Goal: Information Seeking & Learning: Learn about a topic

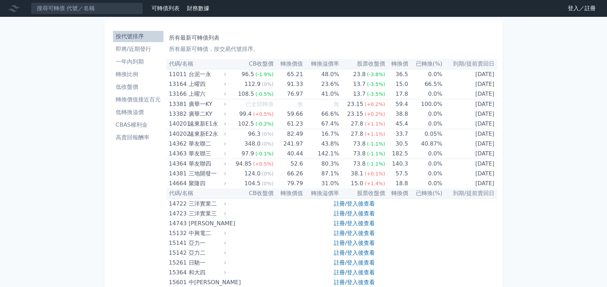
click at [133, 47] on li "即將/近期發行" at bounding box center [138, 49] width 51 height 8
click at [225, 76] on icon at bounding box center [225, 74] width 5 height 5
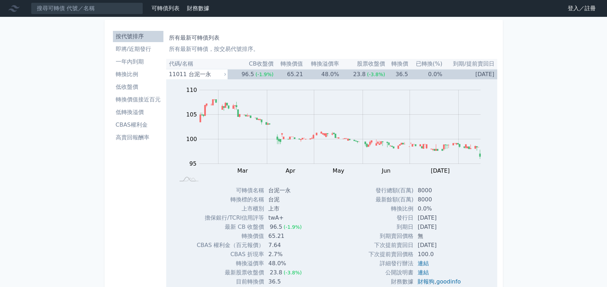
click at [140, 38] on li "按代號排序" at bounding box center [138, 36] width 51 height 8
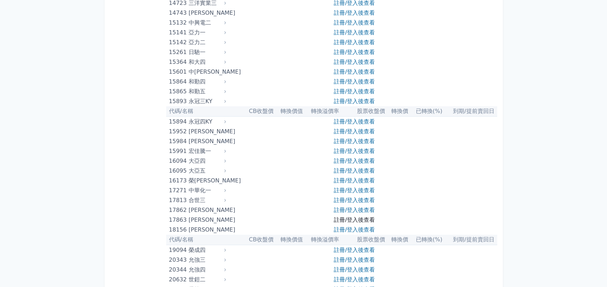
scroll to position [395, 0]
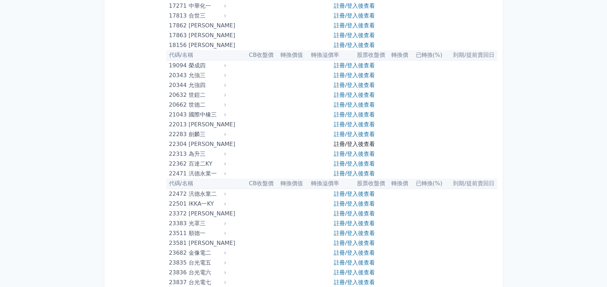
click at [347, 142] on link "註冊/登入後查看" at bounding box center [354, 144] width 41 height 7
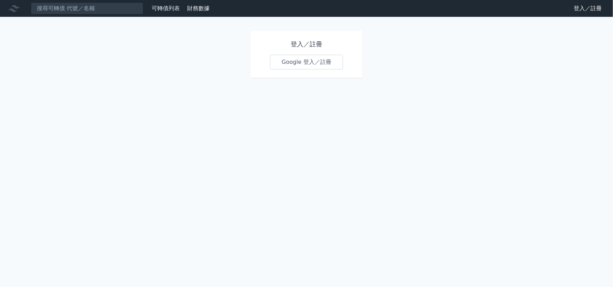
click at [322, 68] on link "Google 登入／註冊" at bounding box center [306, 62] width 73 height 15
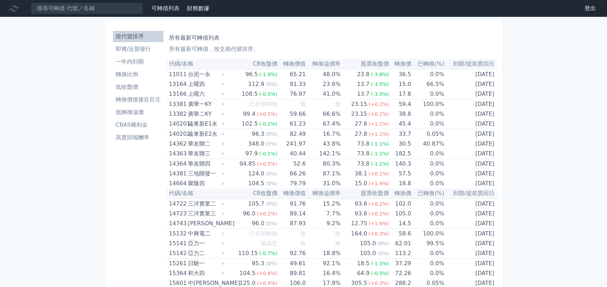
scroll to position [398, 0]
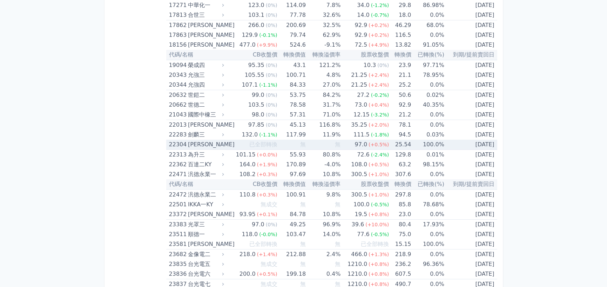
click at [193, 141] on div "[PERSON_NAME]" at bounding box center [205, 145] width 35 height 10
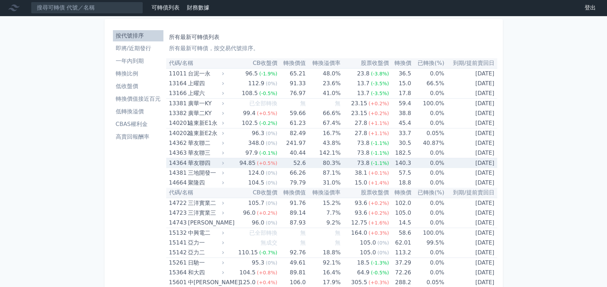
scroll to position [0, 0]
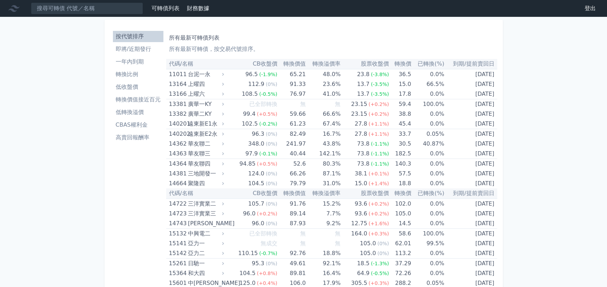
drag, startPoint x: 185, startPoint y: 0, endPoint x: 273, endPoint y: 1, distance: 87.7
drag, startPoint x: 263, startPoint y: 0, endPoint x: 50, endPoint y: 159, distance: 265.1
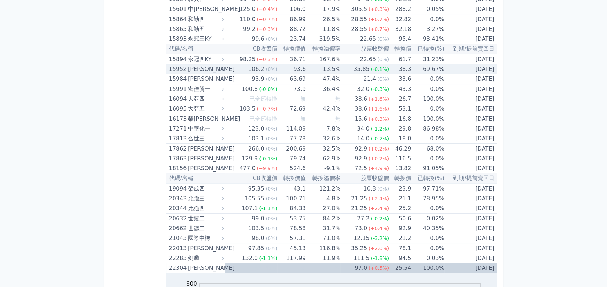
scroll to position [316, 0]
